Goal: Communication & Community: Answer question/provide support

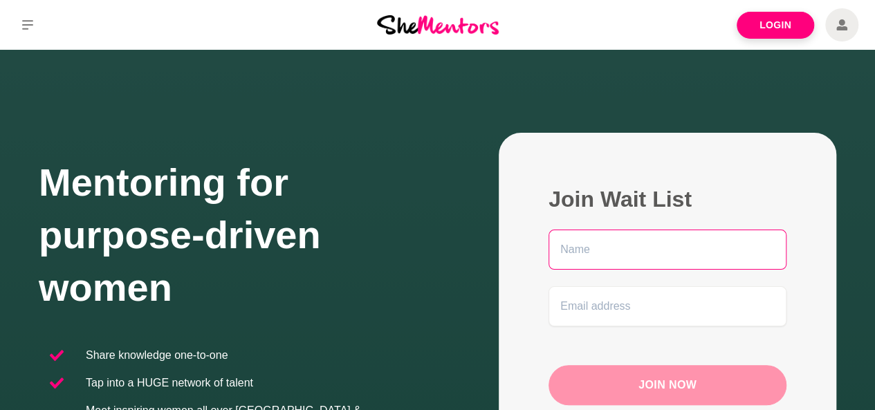
drag, startPoint x: 0, startPoint y: 0, endPoint x: 615, endPoint y: 241, distance: 660.9
click at [615, 241] on input "text" at bounding box center [667, 250] width 238 height 40
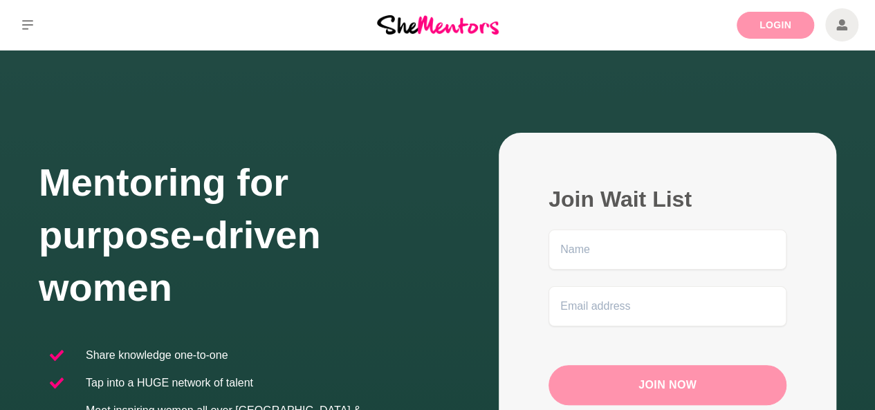
click at [751, 37] on link "Login" at bounding box center [774, 25] width 77 height 27
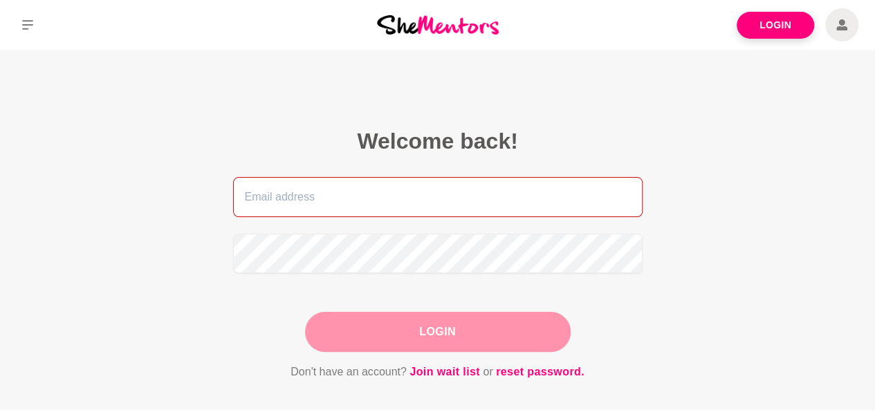
click at [303, 216] on input "email" at bounding box center [437, 197] width 409 height 40
type input "[EMAIL_ADDRESS][DOMAIN_NAME]"
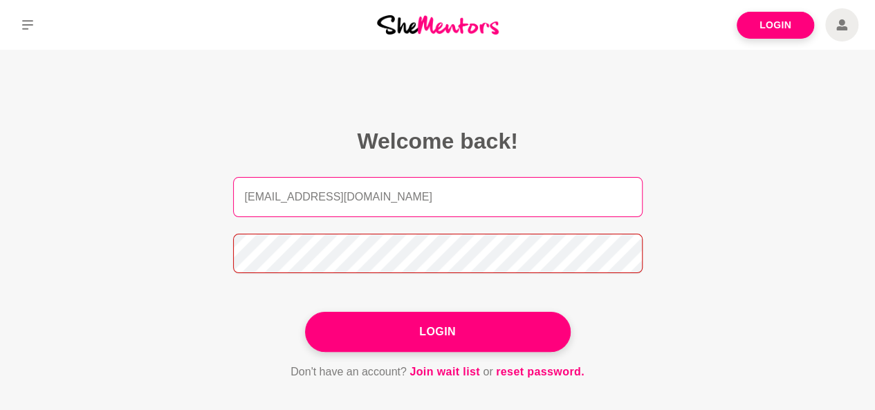
click at [305, 312] on button "Login" at bounding box center [437, 332] width 265 height 40
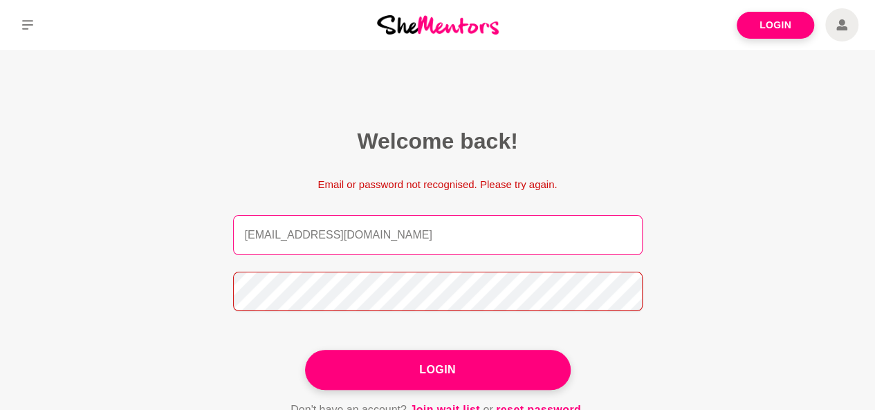
click at [305, 350] on button "Login" at bounding box center [437, 370] width 265 height 40
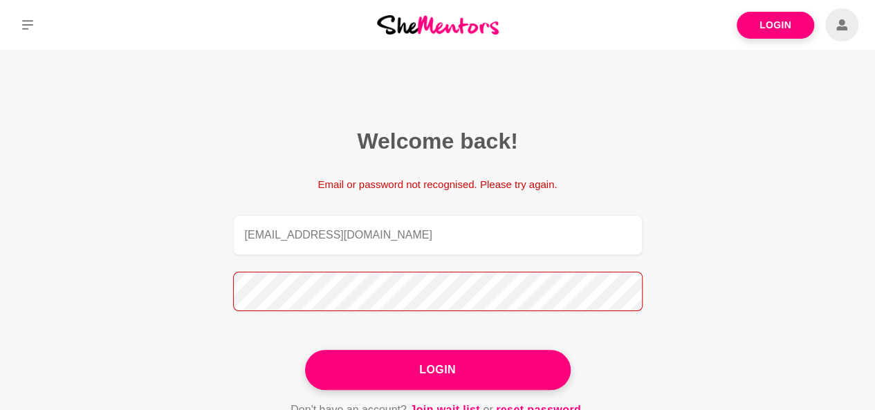
click at [305, 350] on button "Login" at bounding box center [437, 370] width 265 height 40
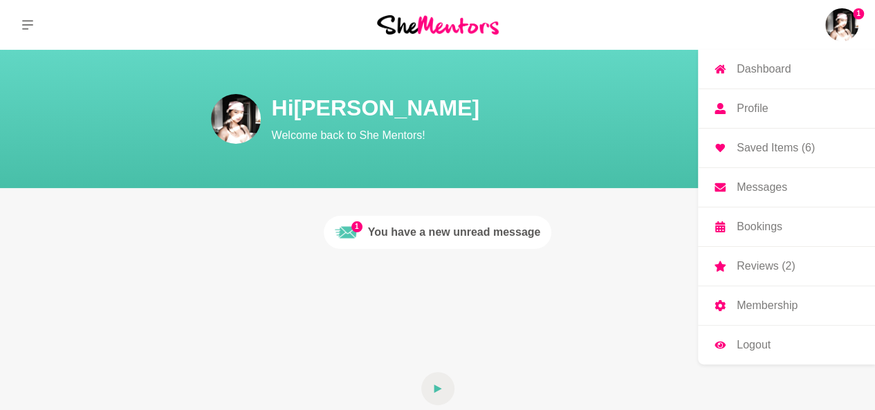
drag, startPoint x: 830, startPoint y: 36, endPoint x: 835, endPoint y: 28, distance: 9.4
click at [835, 28] on img at bounding box center [841, 24] width 33 height 33
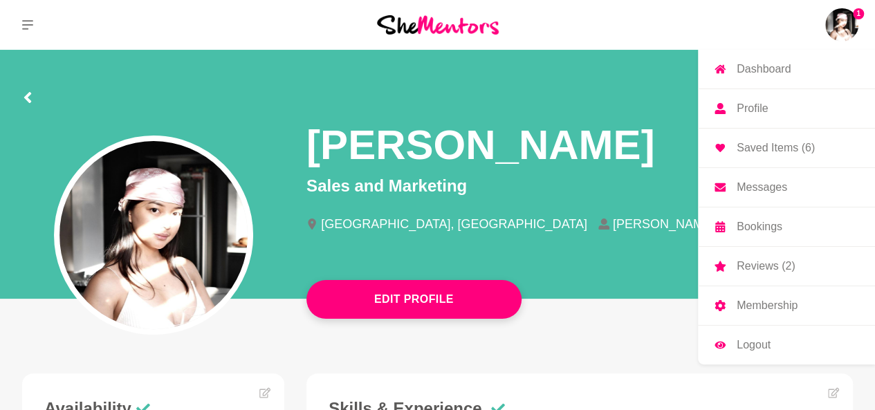
click at [835, 28] on img at bounding box center [841, 24] width 33 height 33
click at [758, 182] on p "Messages" at bounding box center [761, 187] width 50 height 11
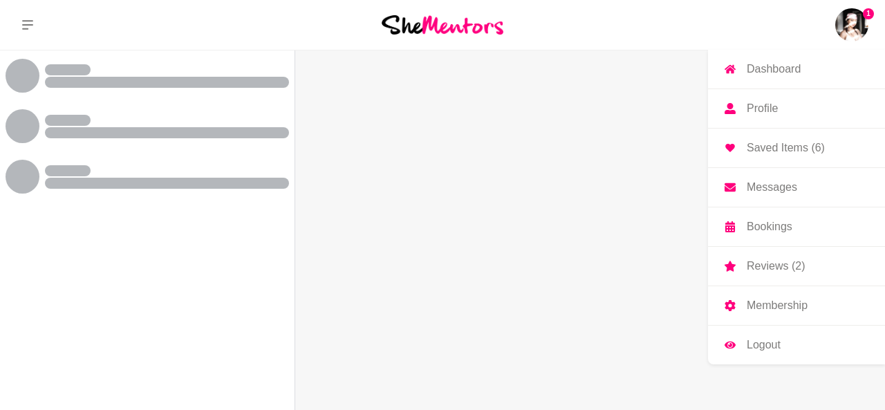
click at [776, 185] on p "Messages" at bounding box center [772, 187] width 50 height 11
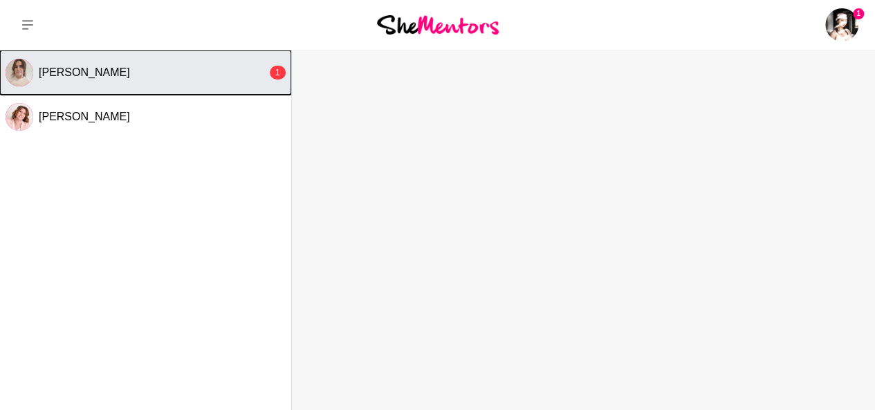
click at [132, 78] on div "[PERSON_NAME]" at bounding box center [153, 73] width 228 height 14
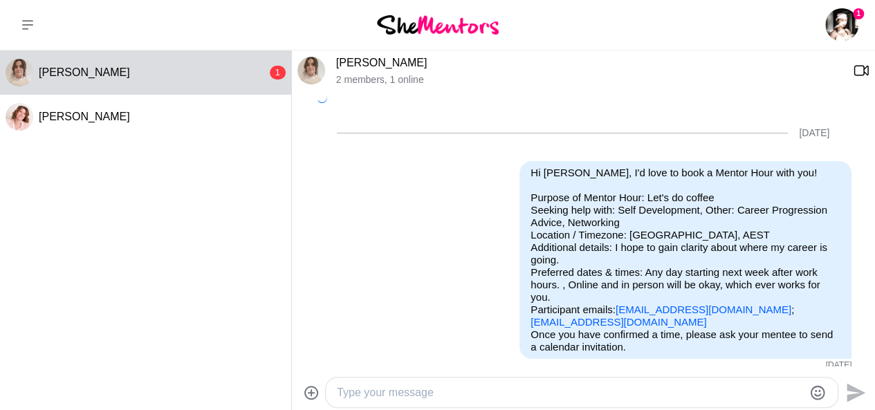
scroll to position [524, 0]
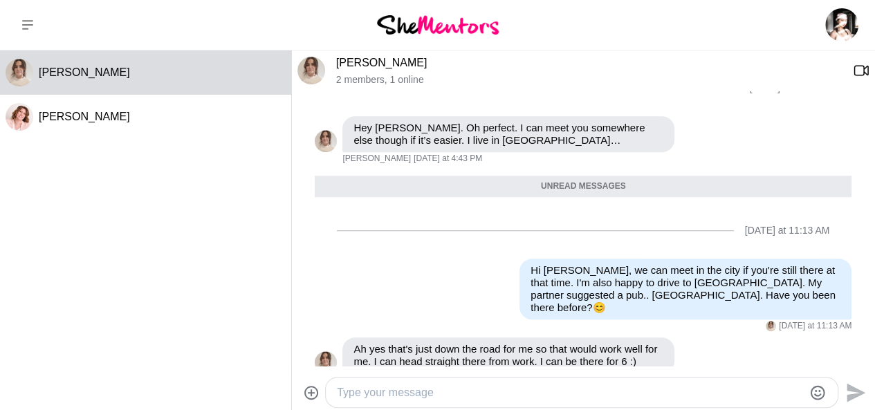
click at [394, 388] on textarea "Type your message" at bounding box center [570, 392] width 466 height 17
type textarea "Hi [PERSON_NAME],"
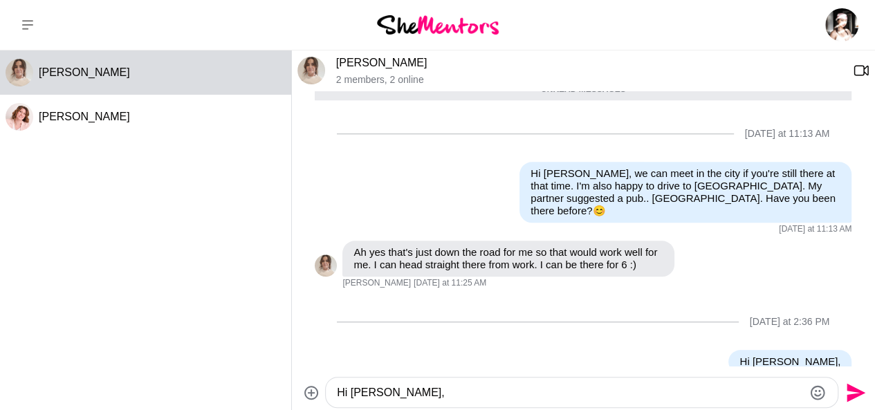
click at [594, 385] on textarea "Hi [PERSON_NAME]," at bounding box center [570, 392] width 466 height 17
drag, startPoint x: 438, startPoint y: 386, endPoint x: 296, endPoint y: 386, distance: 142.4
click at [290, 389] on div "[PERSON_NAME] [PERSON_NAME] [PERSON_NAME] 2 members , 2 online [DATE] Reply Pin…" at bounding box center [437, 230] width 875 height 360
paste textarea "I hope you’re having a good day! Will it be possible to meet our meet up [DATE]?"
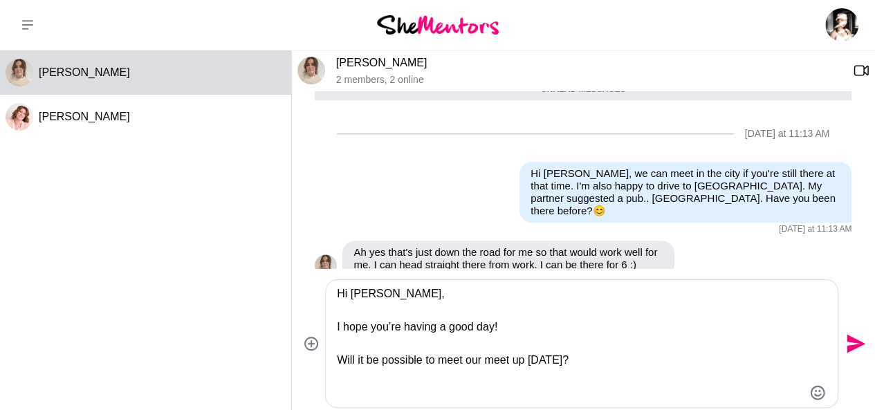
type textarea "Hi [PERSON_NAME], I hope you’re having a good day! Will it be possible to meet …"
click at [848, 350] on icon "Send" at bounding box center [855, 344] width 19 height 19
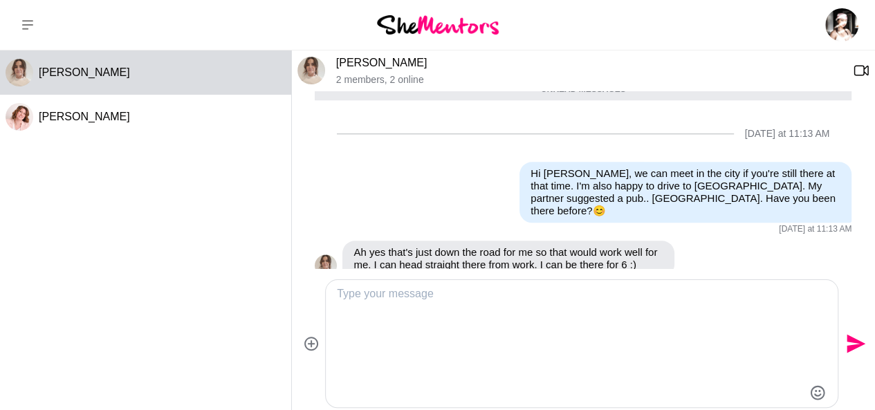
scroll to position [695, 0]
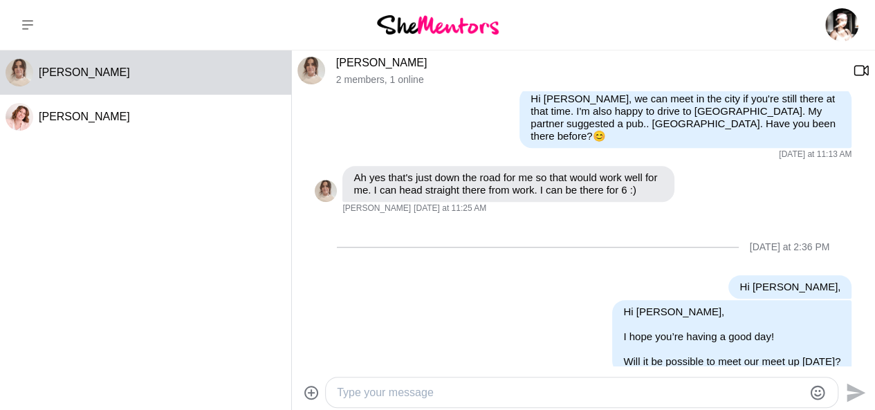
click at [384, 60] on link "[PERSON_NAME]" at bounding box center [381, 63] width 91 height 12
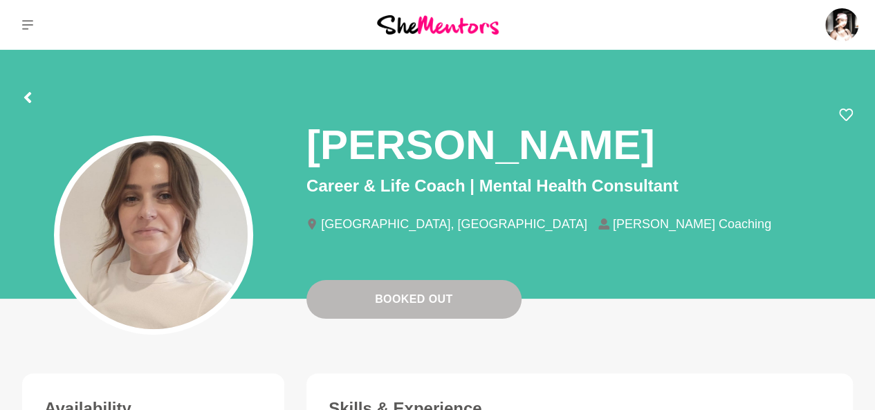
click at [859, 22] on div "Dashboard Profile Saved Items (6) Messages Bookings Reviews (2) Membership Logo…" at bounding box center [729, 25] width 292 height 50
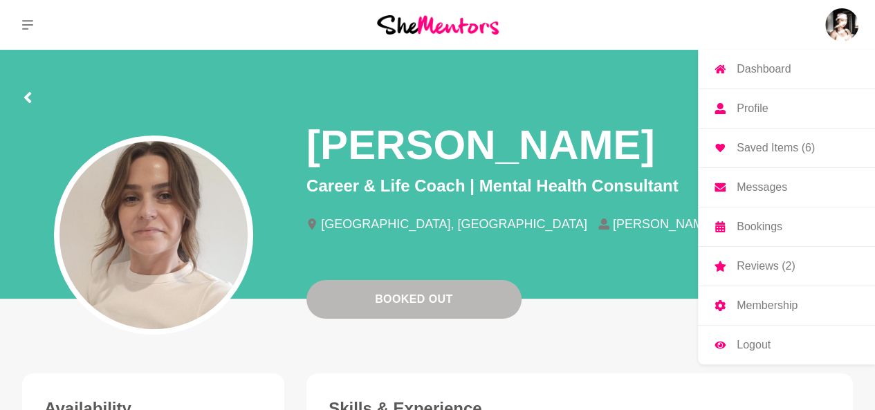
click at [852, 26] on img at bounding box center [841, 24] width 33 height 33
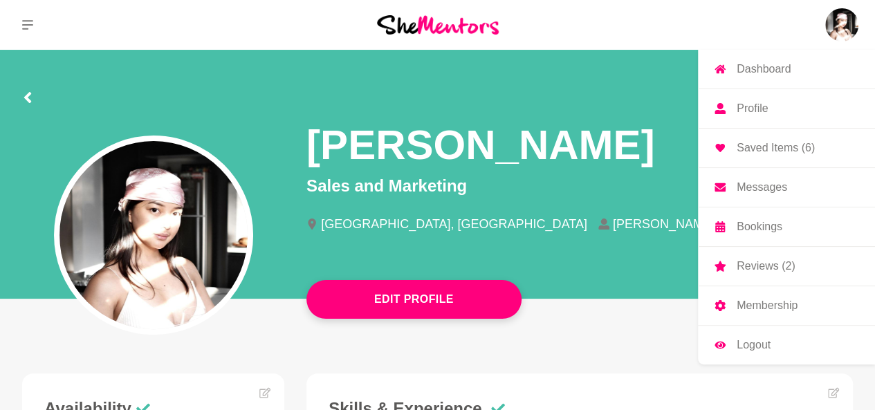
click at [802, 175] on link "Messages" at bounding box center [786, 187] width 177 height 39
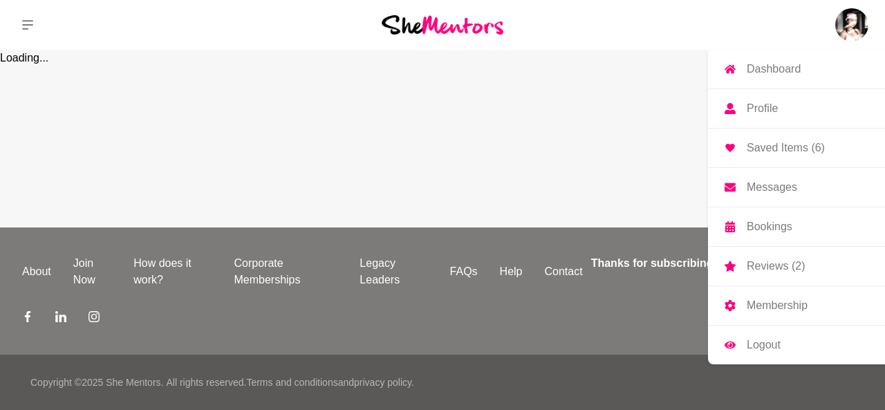
click at [802, 188] on link "Messages" at bounding box center [796, 187] width 177 height 39
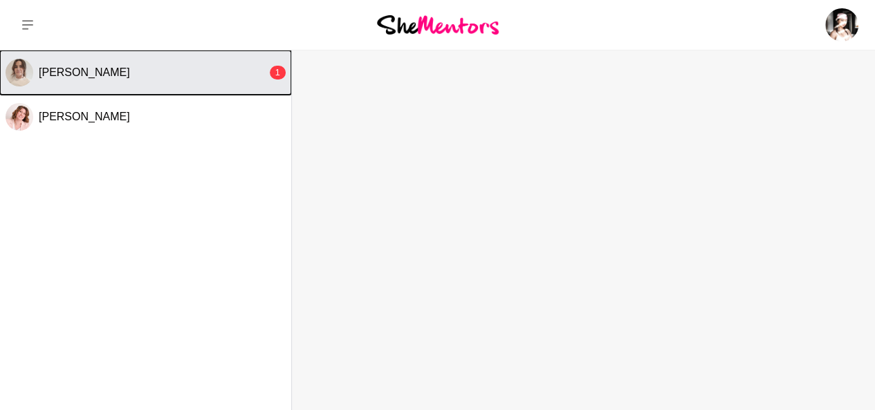
click at [227, 66] on div "[PERSON_NAME]" at bounding box center [153, 73] width 228 height 14
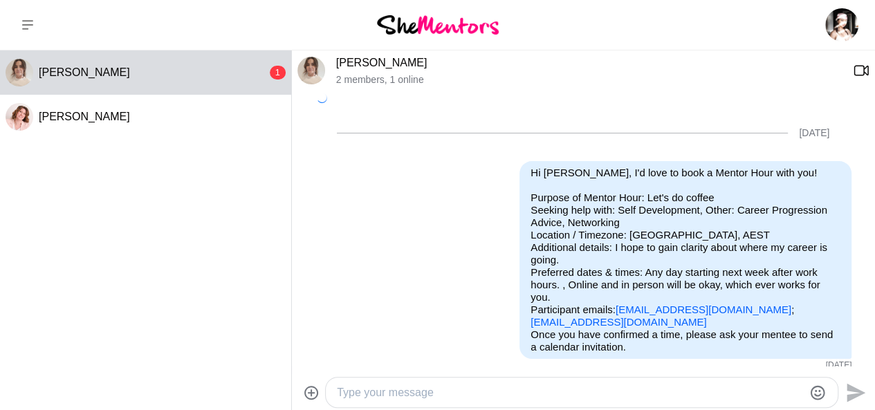
scroll to position [737, 0]
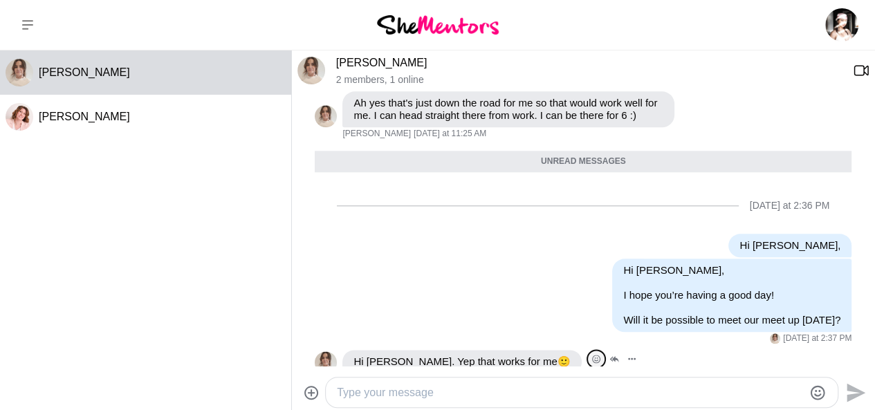
click at [592, 355] on icon "Open Reaction Selector" at bounding box center [596, 359] width 8 height 8
click at [427, 323] on div "Select Reaction: Heart" at bounding box center [422, 329] width 12 height 12
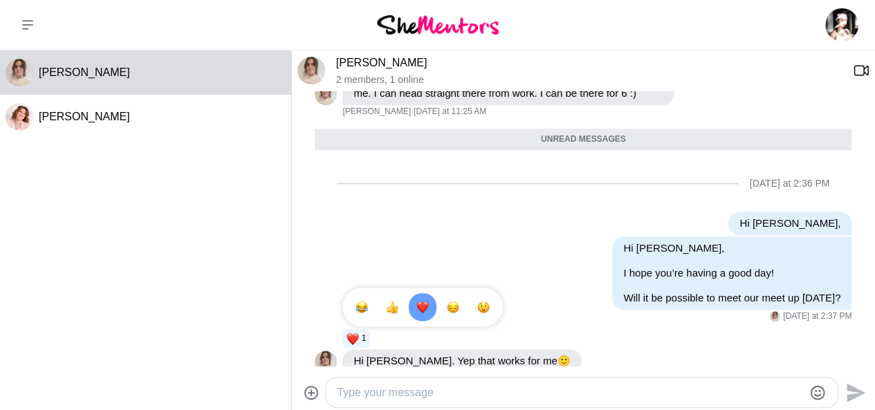
click at [443, 391] on textarea "Type your message" at bounding box center [570, 392] width 466 height 17
type textarea "Same time and place?"
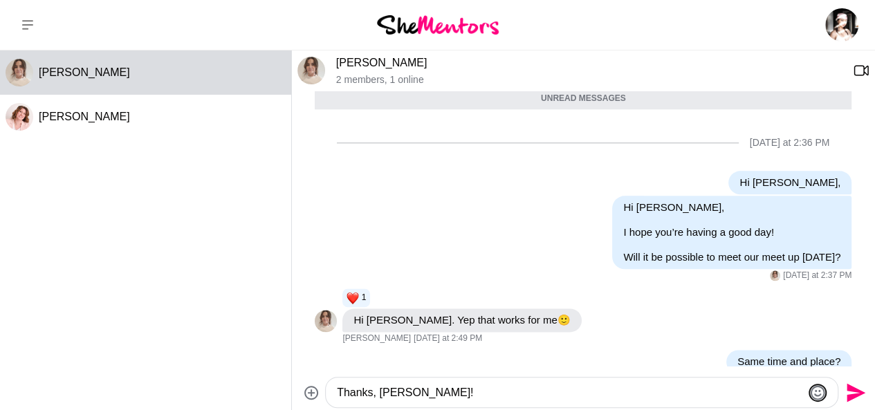
click at [812, 395] on icon "Emoji picker" at bounding box center [817, 392] width 15 height 15
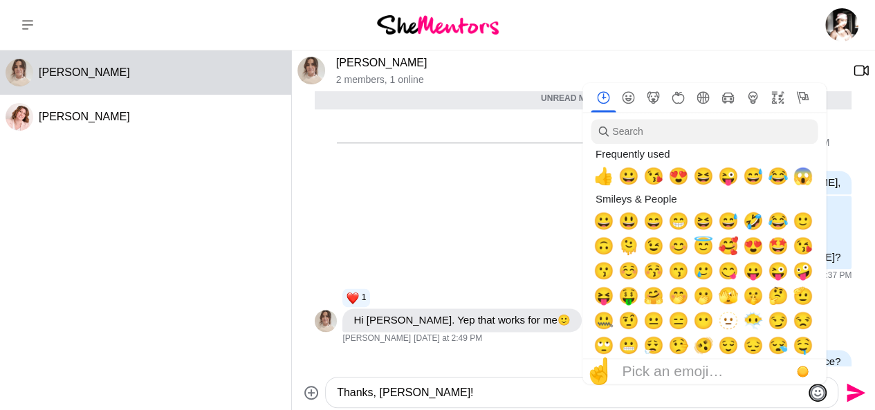
click at [821, 393] on icon "Emoji picker" at bounding box center [817, 392] width 17 height 17
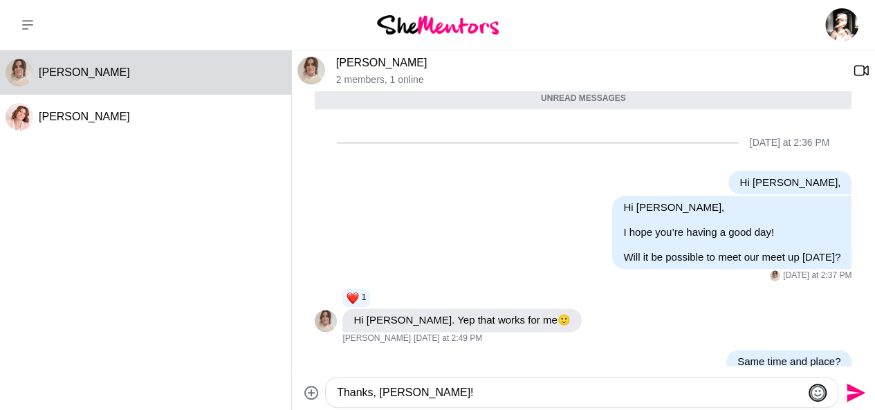
click at [821, 393] on icon "Emoji picker" at bounding box center [817, 392] width 17 height 17
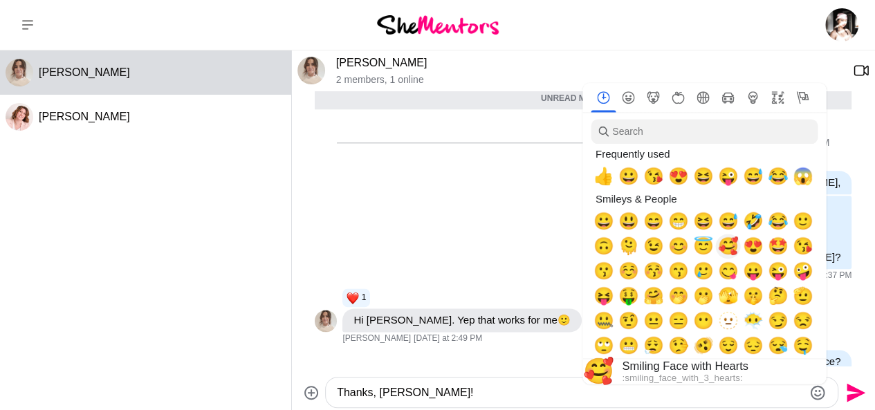
click at [727, 250] on span "🥰" at bounding box center [727, 245] width 21 height 19
type textarea "Thanks, [PERSON_NAME]! 🥰"
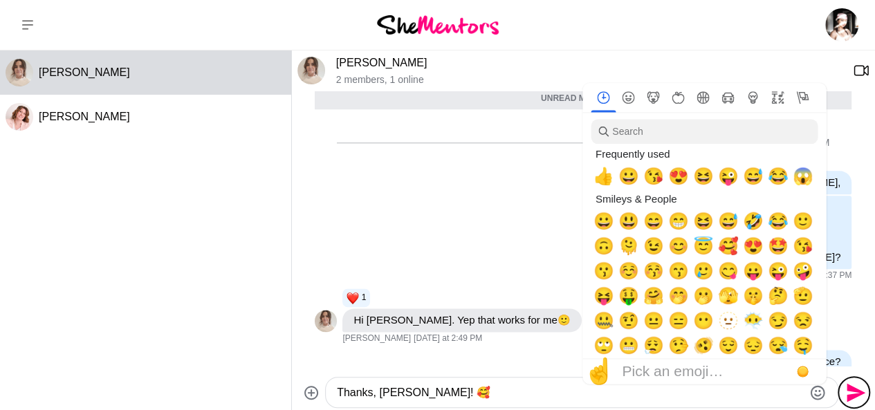
click at [856, 398] on icon "Send" at bounding box center [854, 393] width 22 height 22
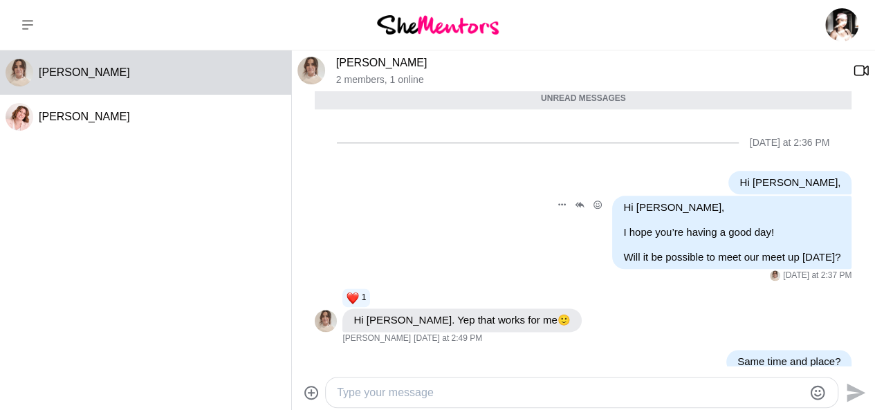
scroll to position [825, 0]
